Goal: Information Seeking & Learning: Learn about a topic

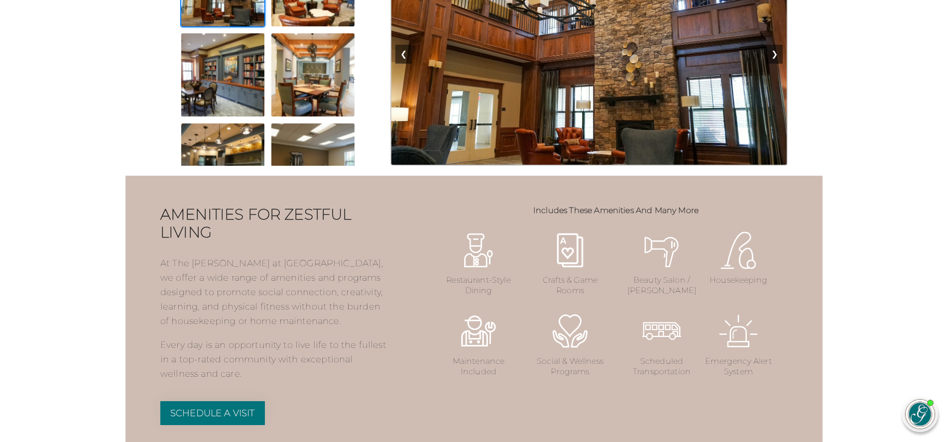
scroll to position [974, 0]
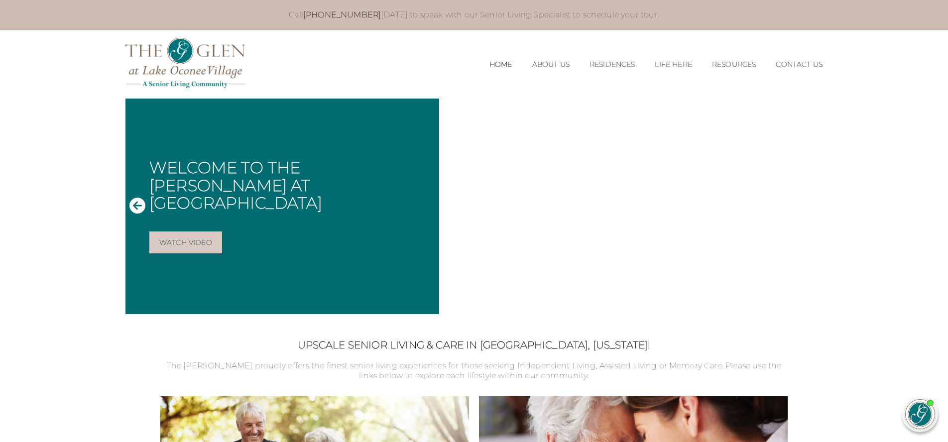
scroll to position [0, 0]
click at [185, 231] on link "Watch Video" at bounding box center [185, 242] width 73 height 22
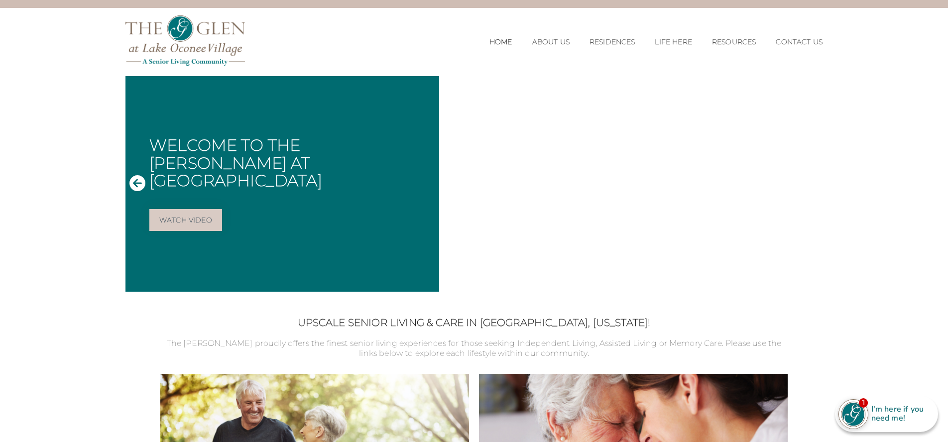
scroll to position [17, 0]
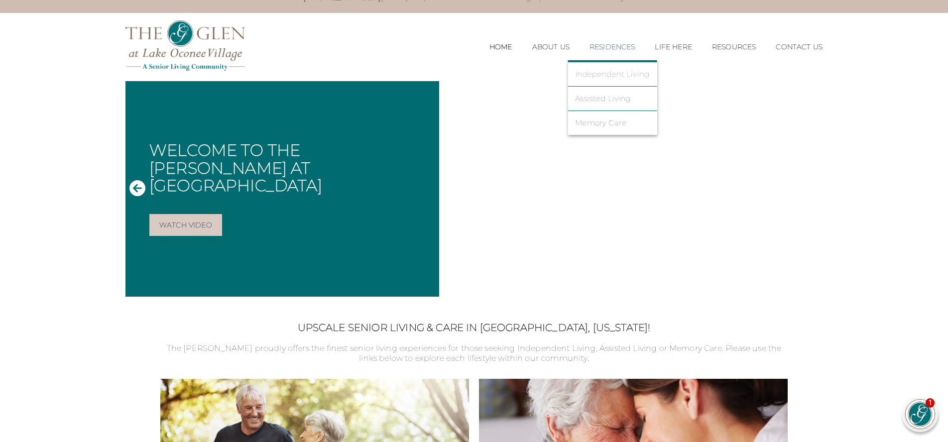
click at [599, 74] on link "Independent Living" at bounding box center [612, 74] width 74 height 9
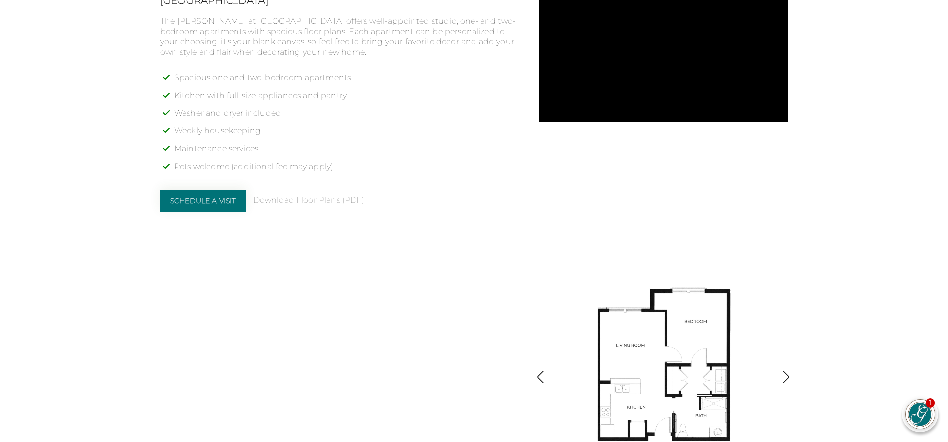
scroll to position [1003, 0]
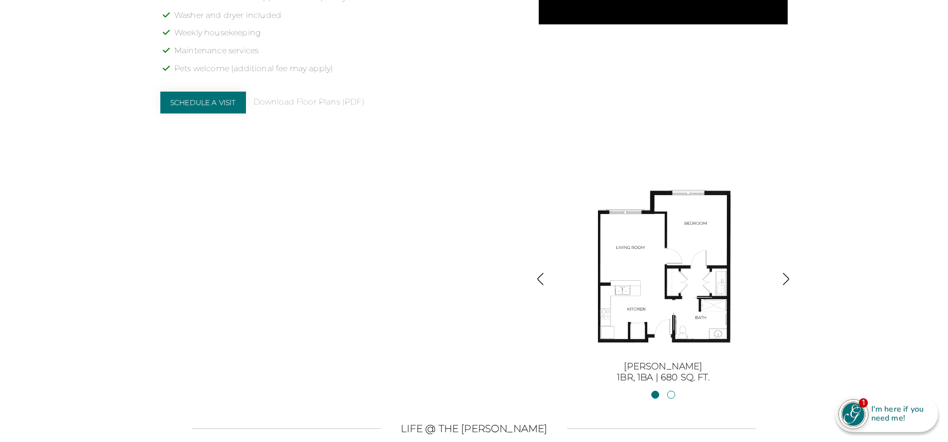
click at [784, 276] on img "button" at bounding box center [785, 278] width 13 height 13
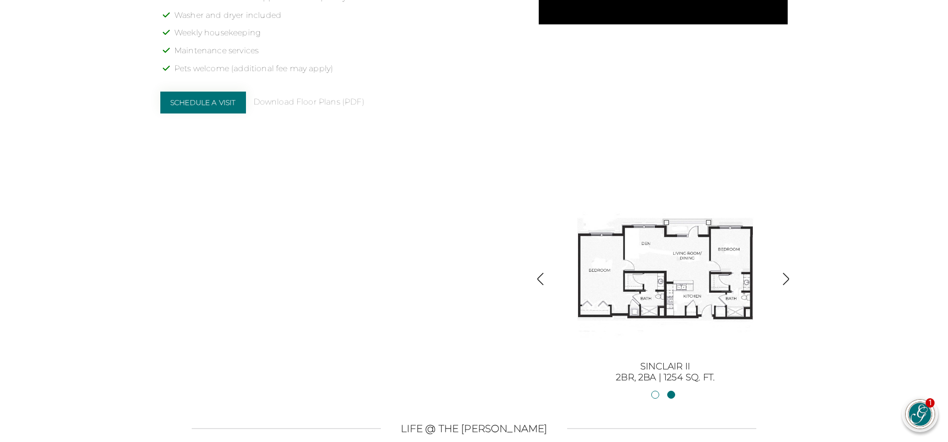
click at [787, 276] on img "button" at bounding box center [785, 278] width 13 height 13
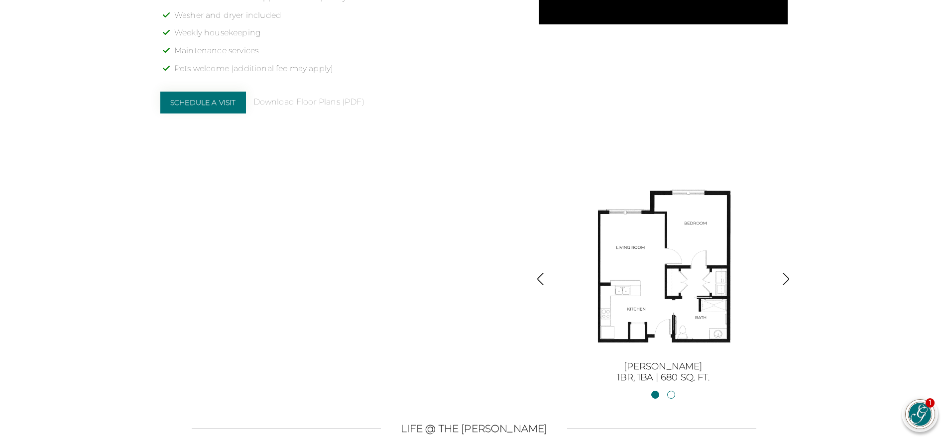
click at [787, 276] on img "button" at bounding box center [785, 278] width 13 height 13
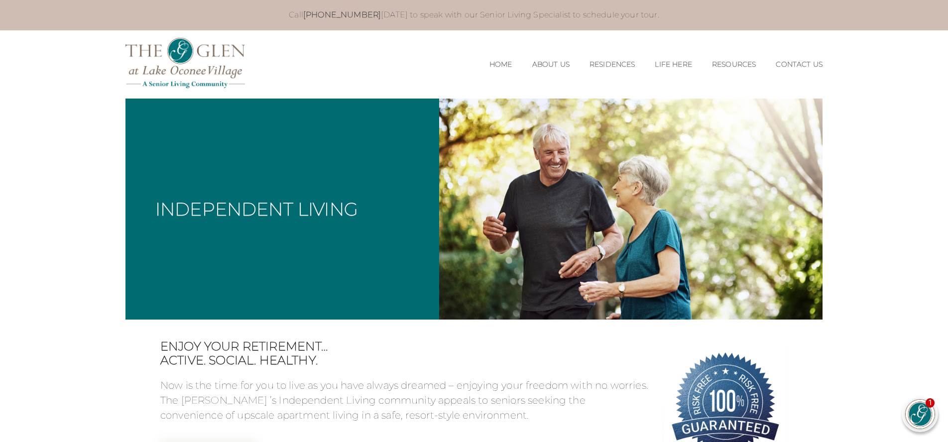
scroll to position [0, 0]
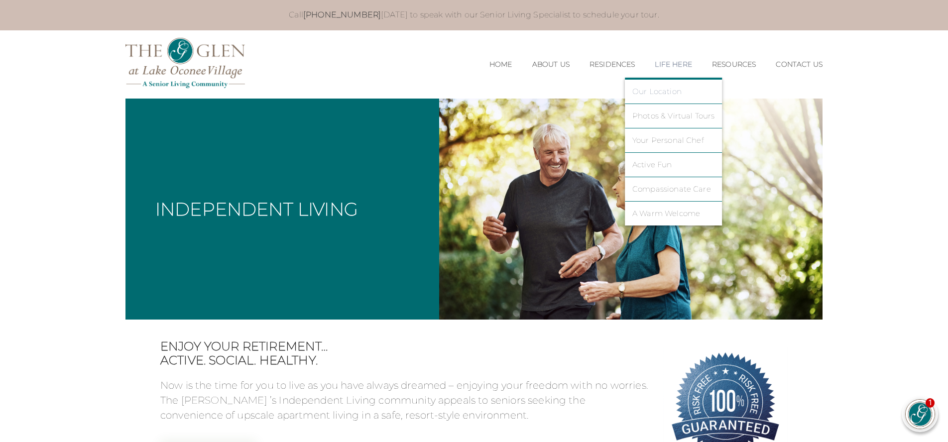
click at [668, 91] on link "Our Location" at bounding box center [673, 91] width 83 height 9
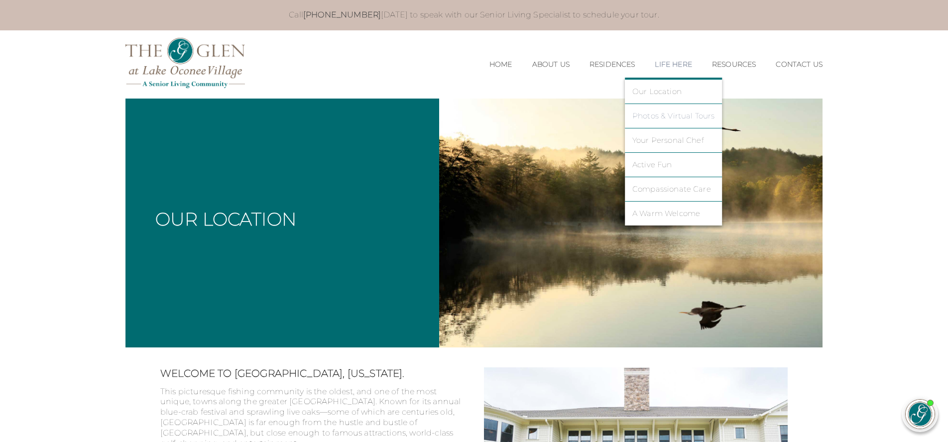
click at [670, 112] on link "Photos & Virtual Tours" at bounding box center [673, 116] width 83 height 9
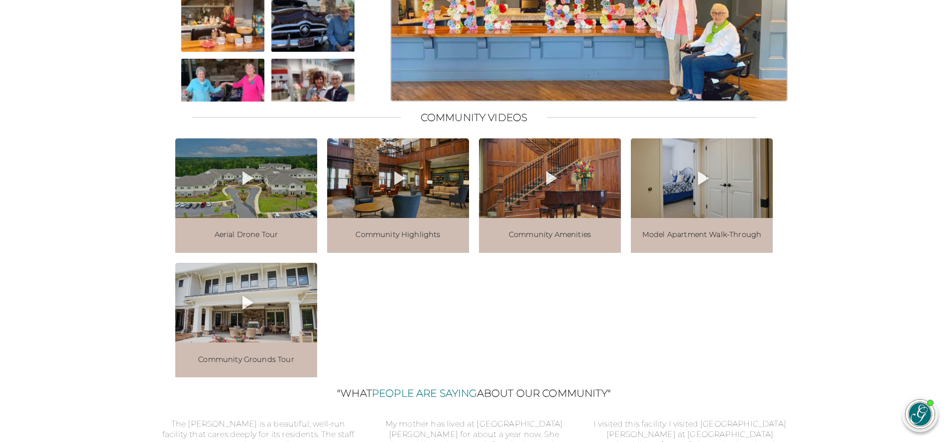
scroll to position [1067, 0]
click at [246, 185] on icon at bounding box center [247, 178] width 11 height 14
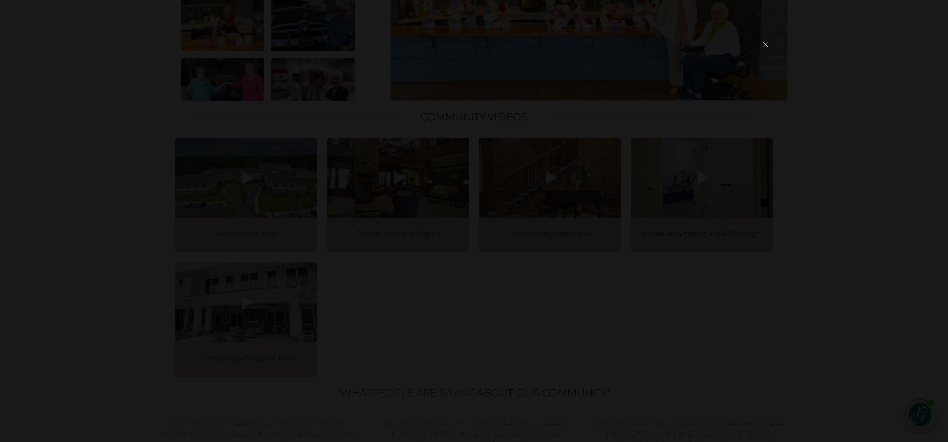
click at [765, 41] on button "×" at bounding box center [766, 44] width 14 height 23
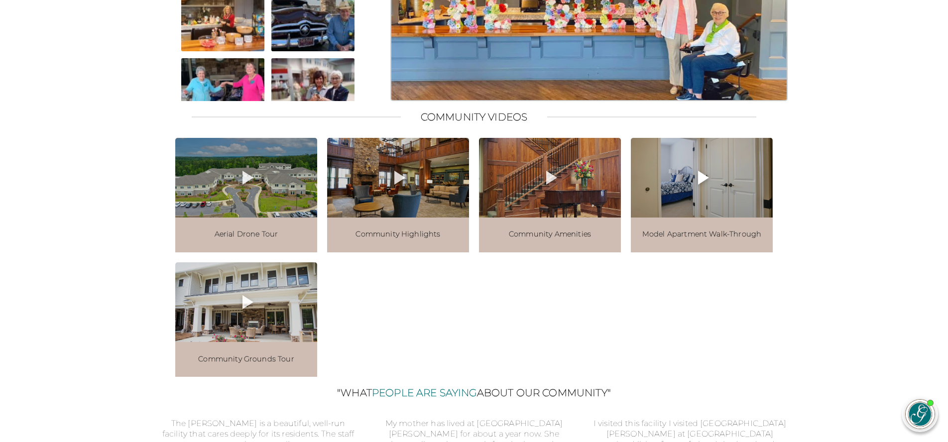
click at [698, 185] on icon at bounding box center [703, 178] width 11 height 14
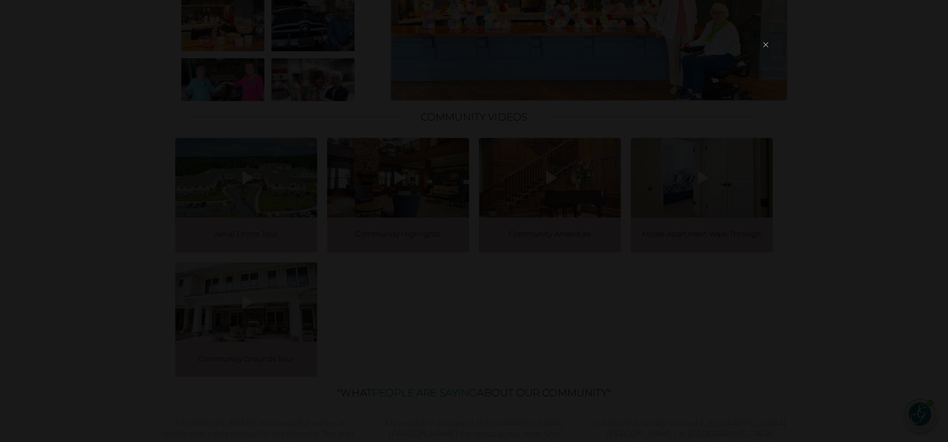
click at [766, 43] on button "×" at bounding box center [766, 44] width 14 height 23
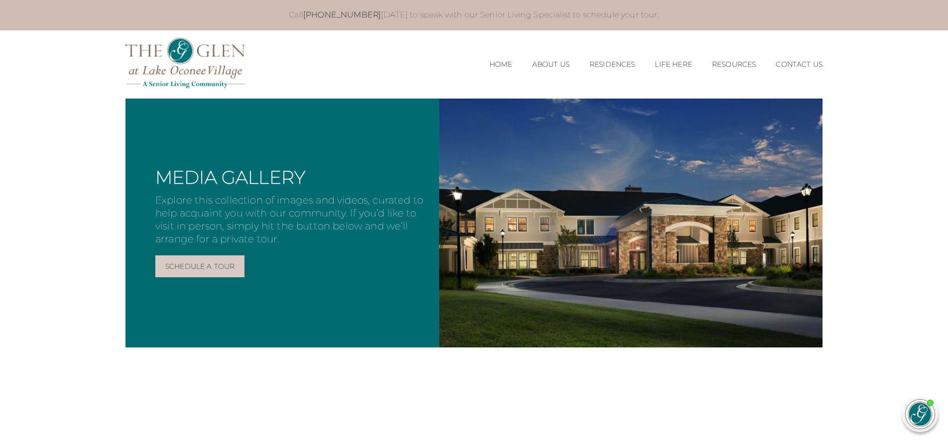
scroll to position [0, 0]
